Goal: Check status: Check status

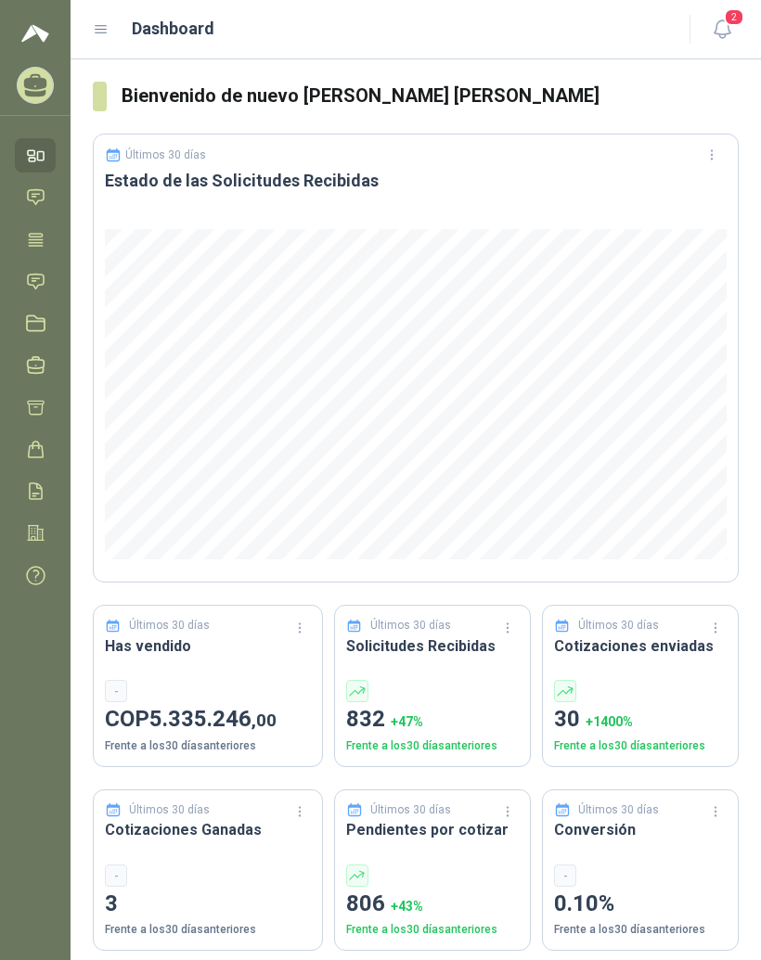
click at [108, 30] on icon at bounding box center [101, 29] width 17 height 17
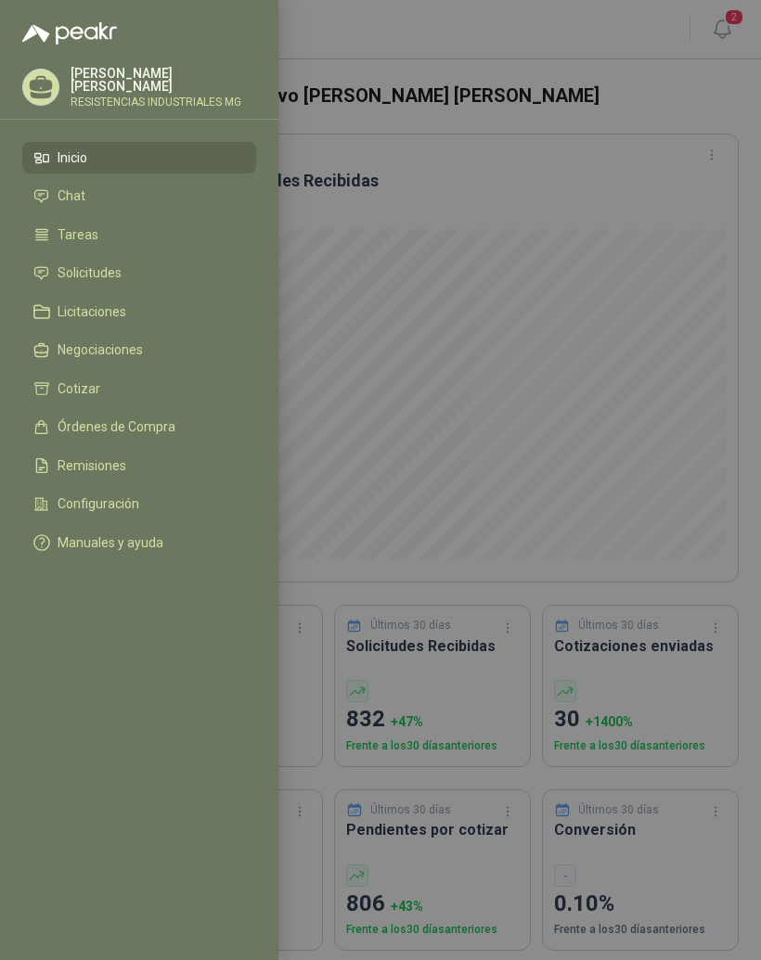
click at [152, 268] on li "Solicitudes" at bounding box center [139, 273] width 212 height 17
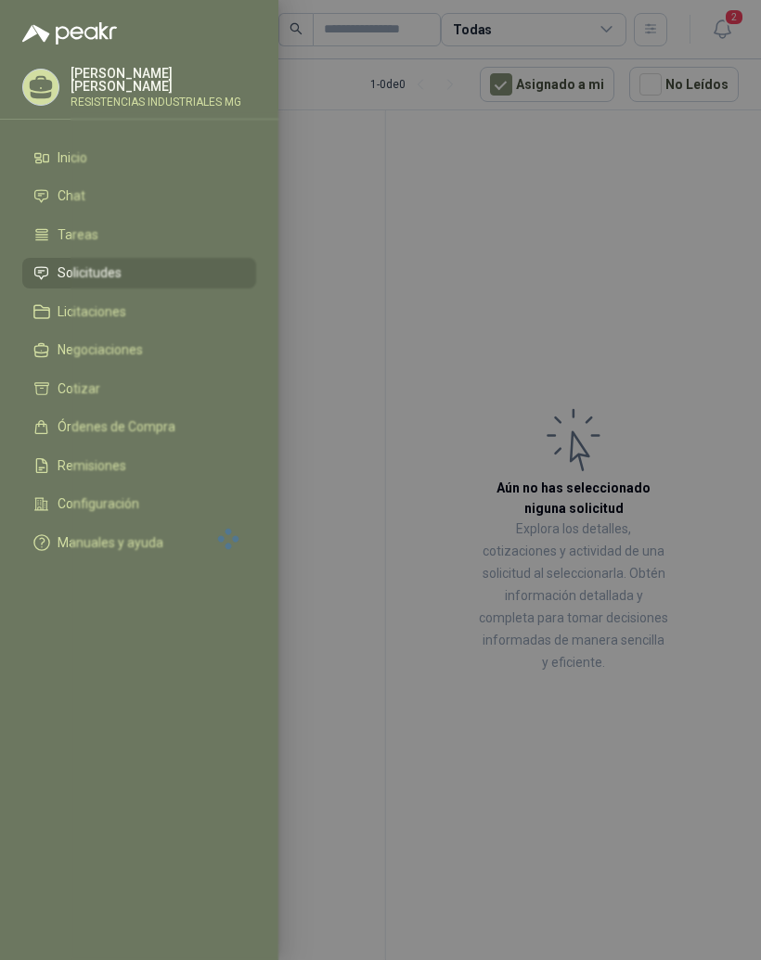
click at [664, 247] on div at bounding box center [380, 480] width 761 height 960
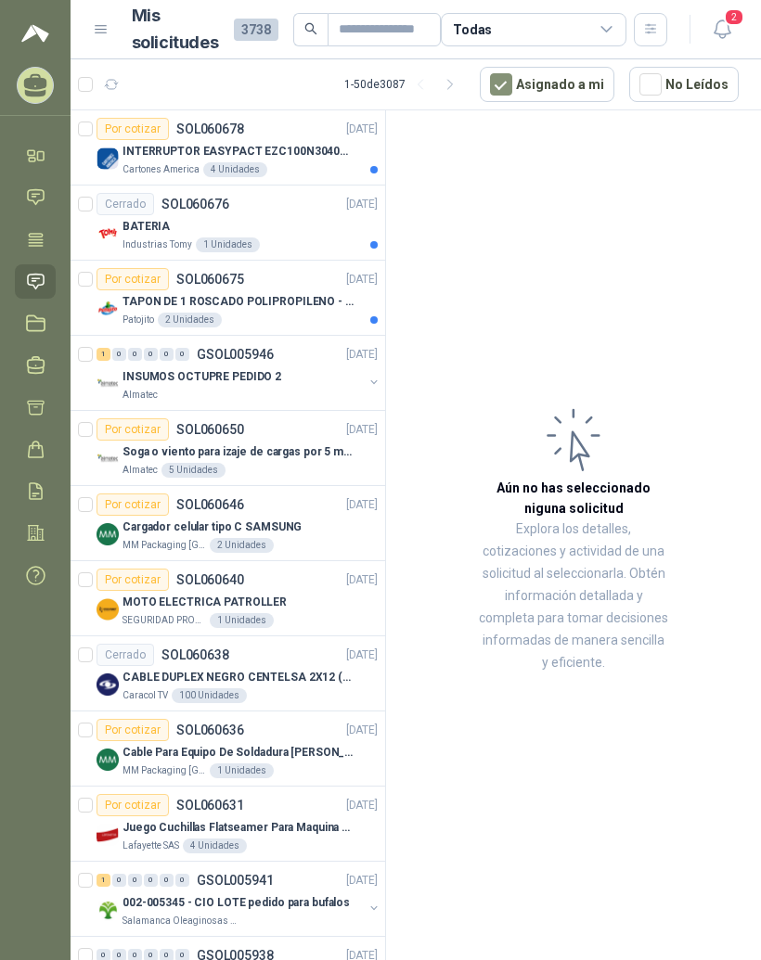
click at [290, 164] on div "Cartones America 4 Unidades" at bounding box center [249, 169] width 255 height 15
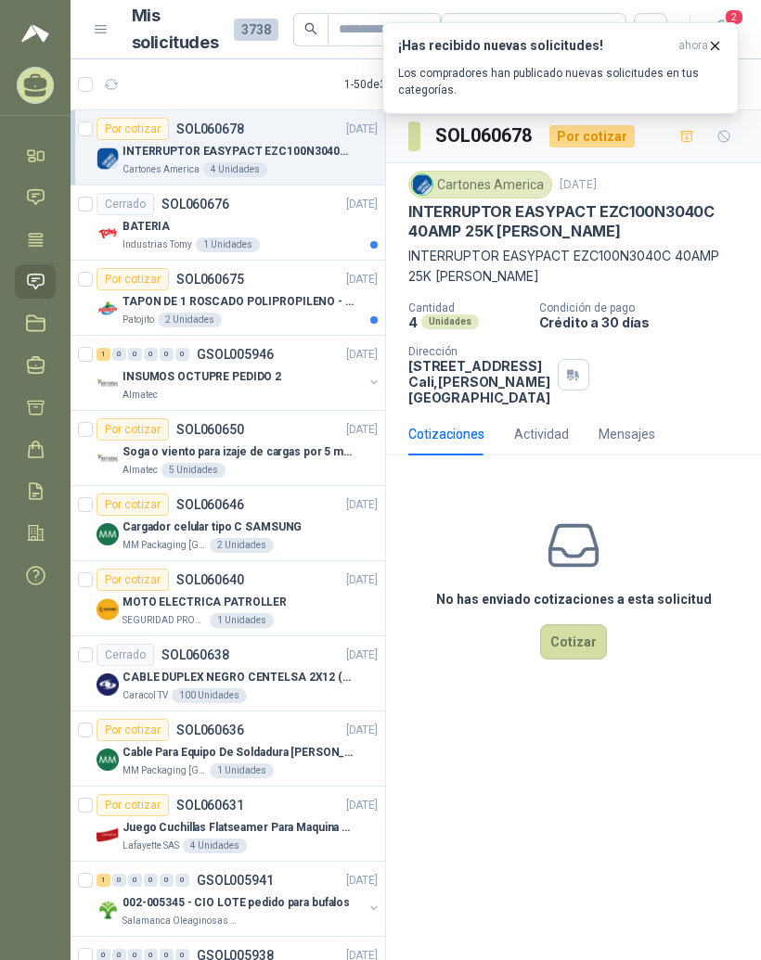
click at [727, 452] on div "Cotizaciones Actividad Mensajes" at bounding box center [573, 434] width 330 height 43
click at [254, 212] on div "Cerrado SOL060676 [DATE]" at bounding box center [236, 204] width 281 height 22
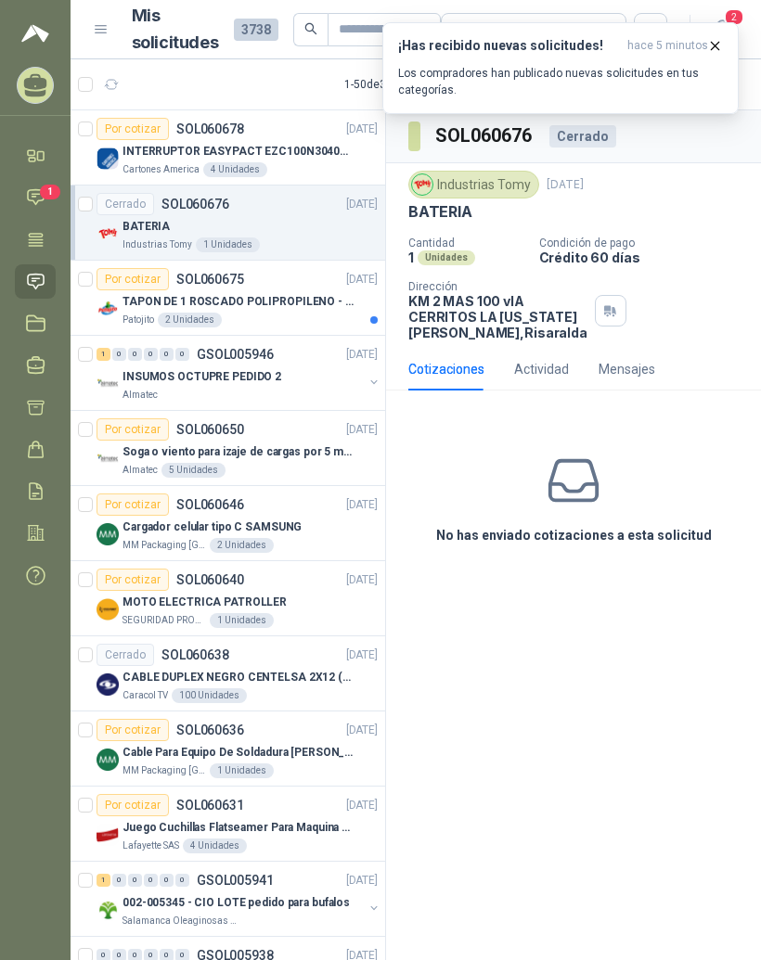
click at [298, 289] on div "Por cotizar SOL060675 [DATE]" at bounding box center [236, 279] width 281 height 22
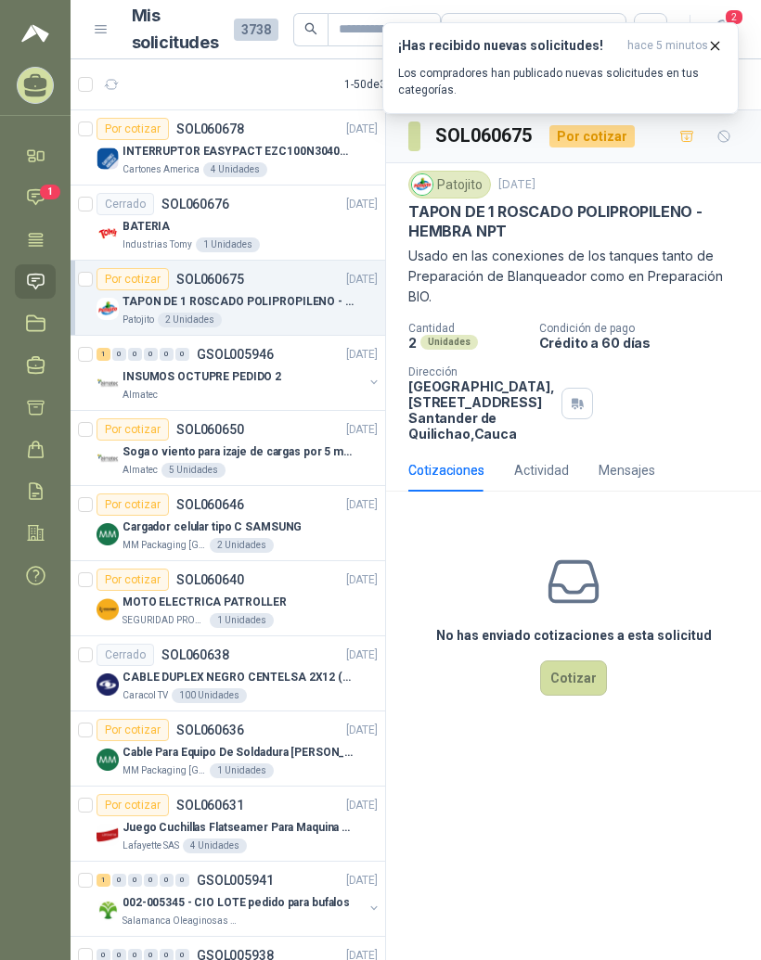
click at [276, 372] on div "INSUMOS OCTUPRE PEDIDO 2" at bounding box center [242, 377] width 240 height 22
